Goal: Check status: Check status

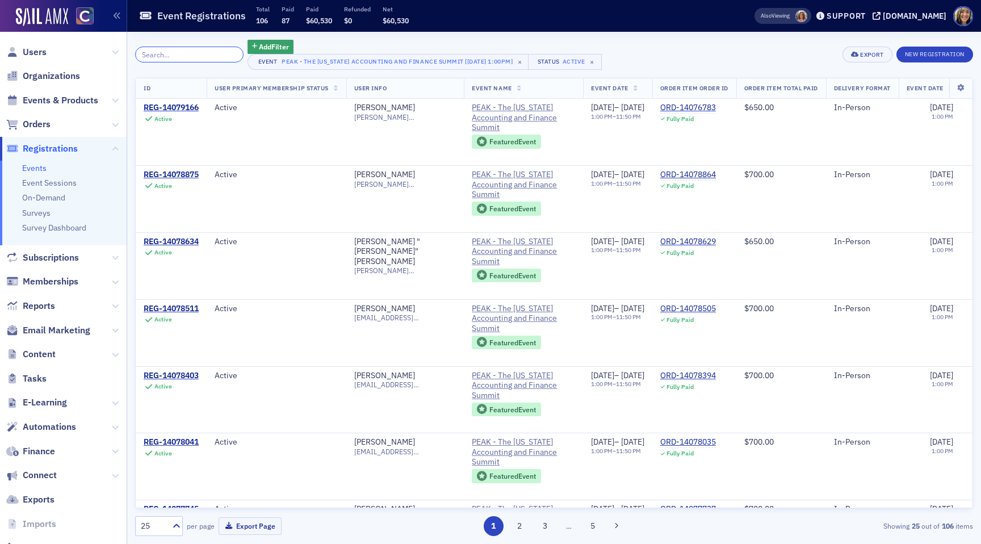
click at [159, 49] on input "search" at bounding box center [189, 55] width 108 height 16
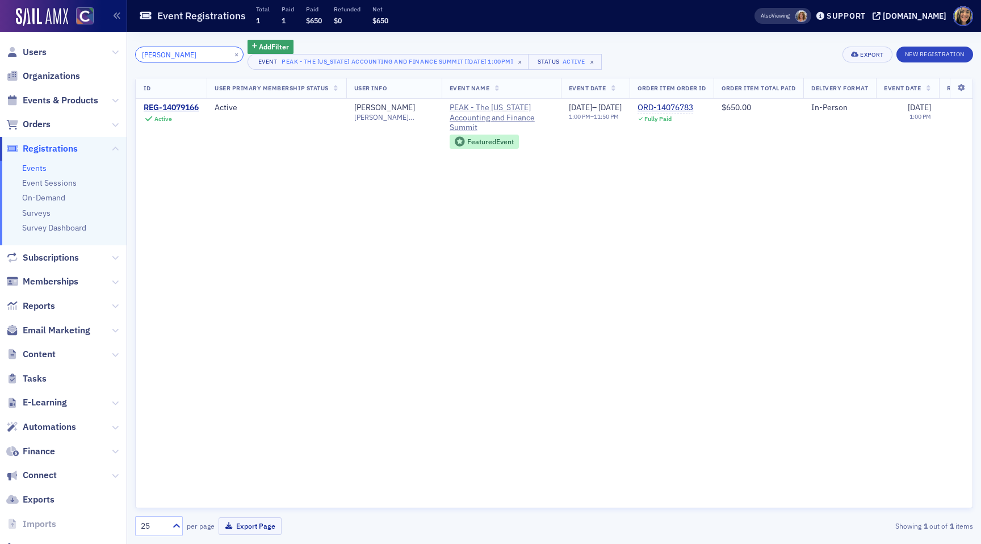
type input "aimee"
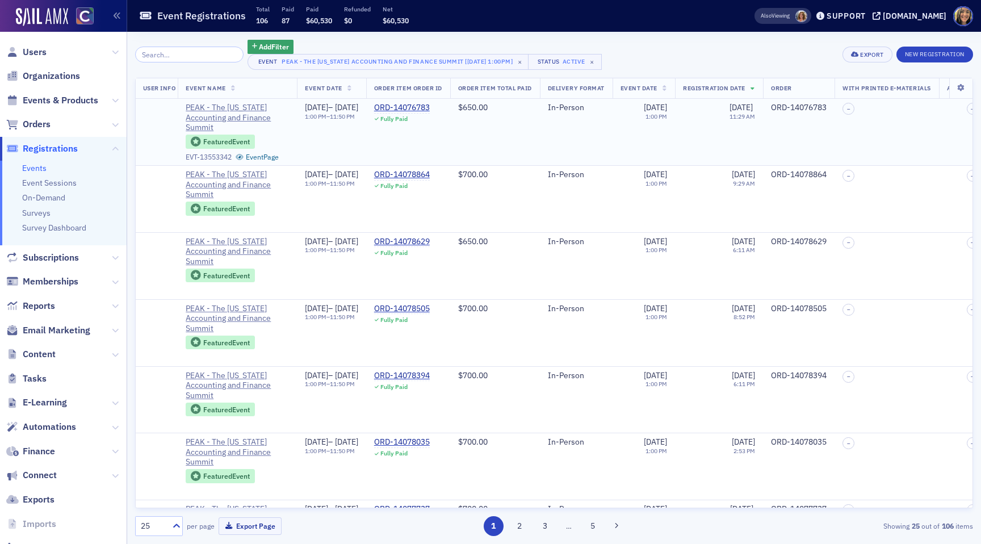
scroll to position [0, 283]
click at [829, 111] on div "ORD-14076783" at bounding box center [802, 108] width 56 height 10
copy div "ORD-14076783"
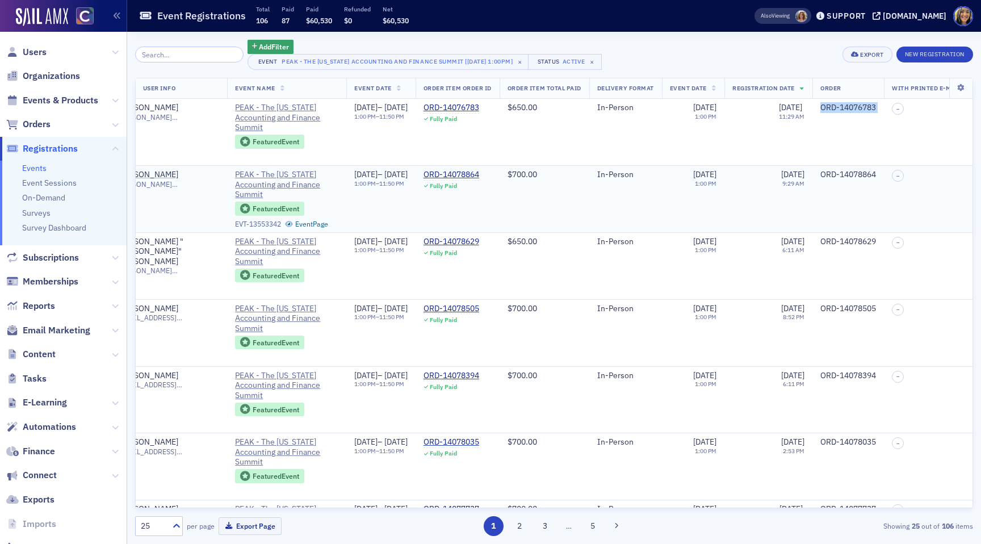
scroll to position [0, 0]
